Goal: Check status

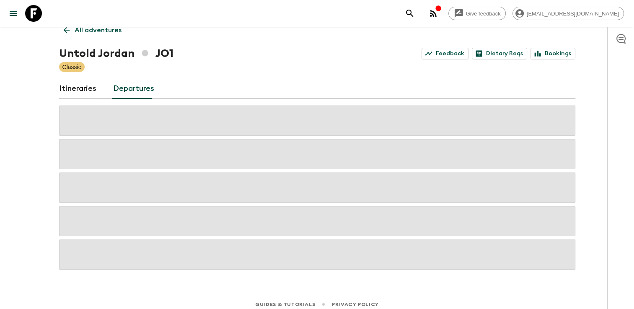
scroll to position [18, 0]
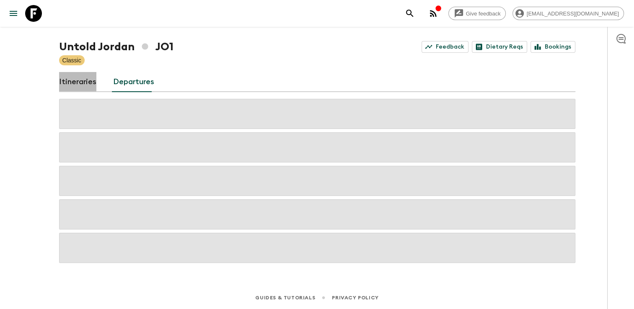
click at [91, 80] on link "Itineraries" at bounding box center [77, 82] width 37 height 20
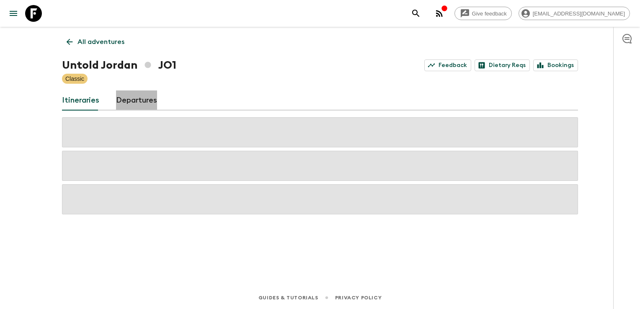
click at [144, 106] on link "Departures" at bounding box center [136, 101] width 41 height 20
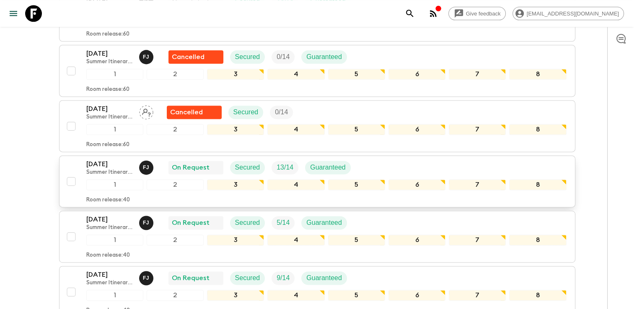
scroll to position [1131, 0]
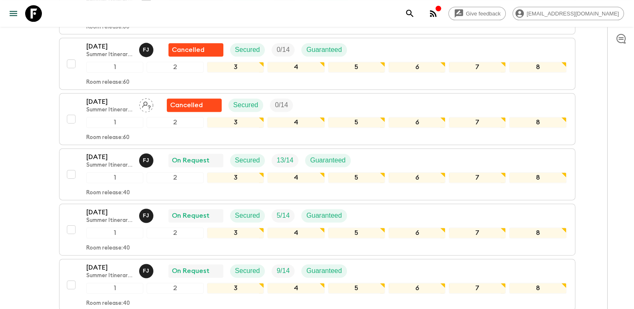
click at [107, 152] on p "[DATE]" at bounding box center [109, 157] width 46 height 10
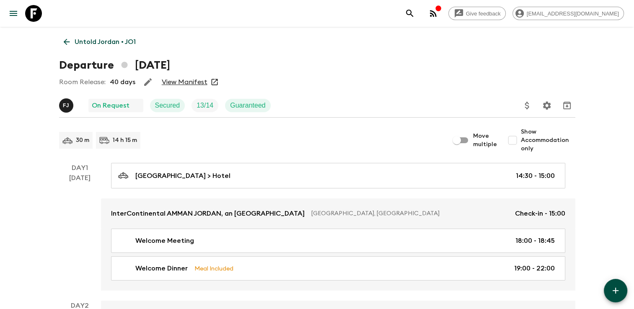
click at [179, 79] on link "View Manifest" at bounding box center [185, 82] width 46 height 8
